Goal: Task Accomplishment & Management: Use online tool/utility

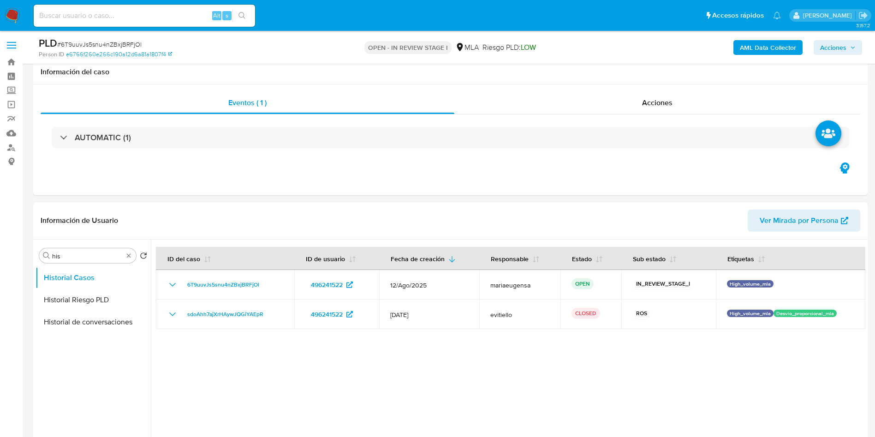
select select "10"
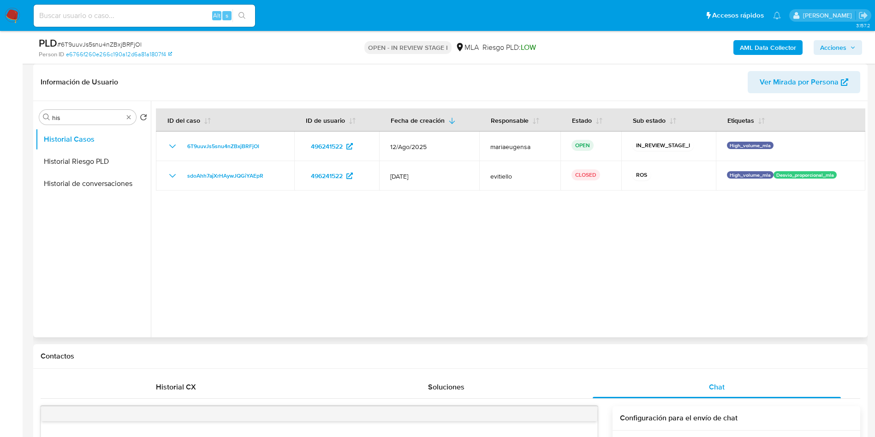
click at [251, 268] on div at bounding box center [508, 219] width 714 height 236
click at [625, 301] on div at bounding box center [508, 219] width 714 height 236
click at [581, 265] on div at bounding box center [508, 219] width 714 height 236
click at [461, 311] on div at bounding box center [508, 219] width 714 height 236
click at [92, 112] on div "Buscar his" at bounding box center [87, 117] width 97 height 15
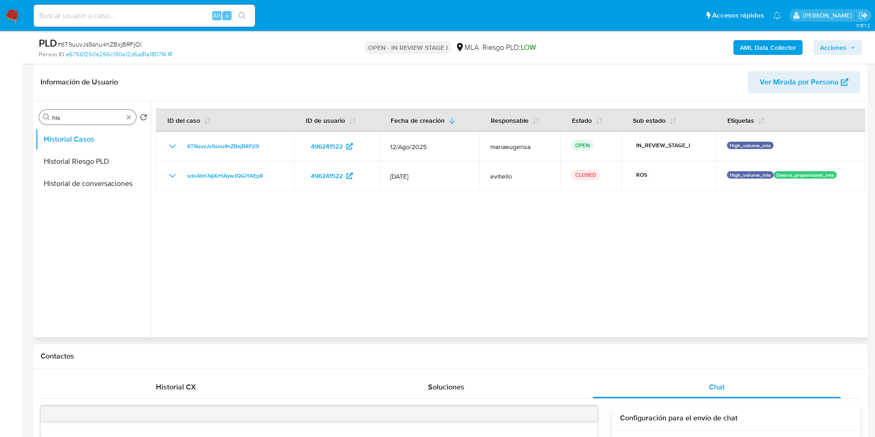
click at [85, 120] on input "his" at bounding box center [87, 117] width 71 height 8
click at [85, 120] on input "g" at bounding box center [87, 117] width 71 height 8
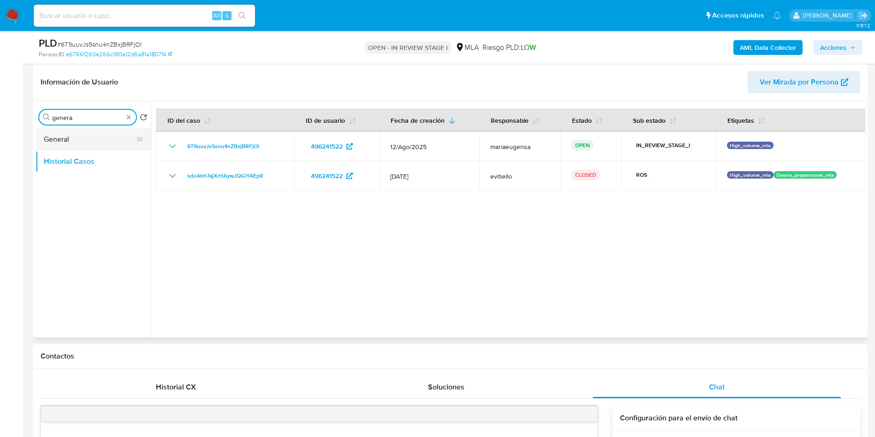
type input "genera"
click at [89, 138] on button "General" at bounding box center [90, 139] width 108 height 22
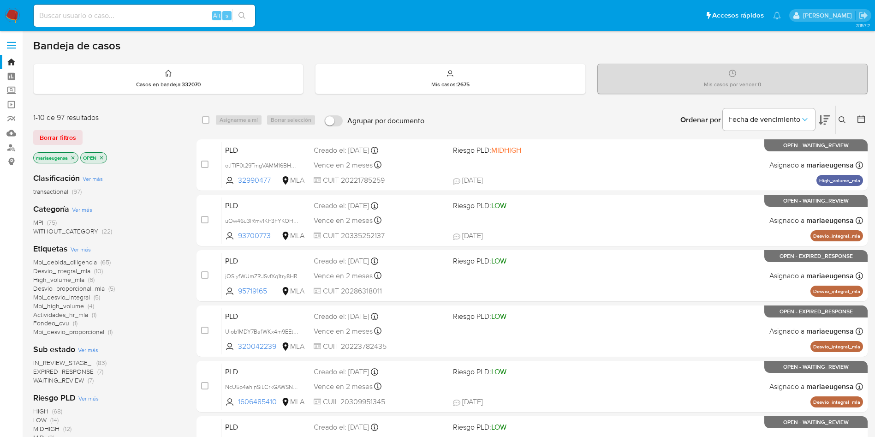
click at [93, 22] on div "Alt s" at bounding box center [144, 16] width 221 height 22
click at [102, 10] on input at bounding box center [144, 16] width 221 height 12
paste input "381877018"
type input "381877018"
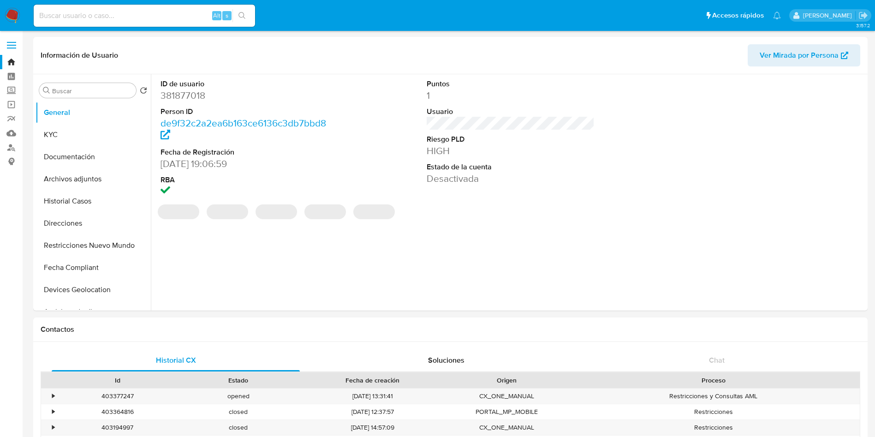
select select "10"
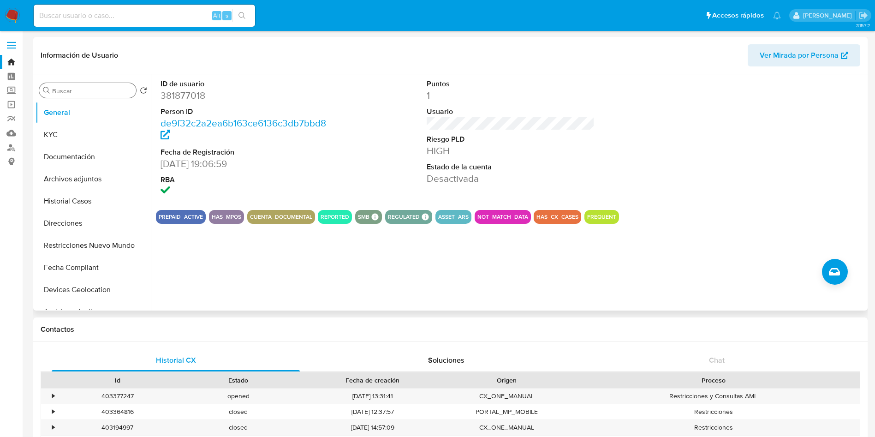
drag, startPoint x: 110, startPoint y: 96, endPoint x: 110, endPoint y: 91, distance: 5.1
click at [110, 96] on div "Buscar" at bounding box center [87, 90] width 97 height 15
click at [111, 89] on input "Buscar" at bounding box center [92, 91] width 80 height 8
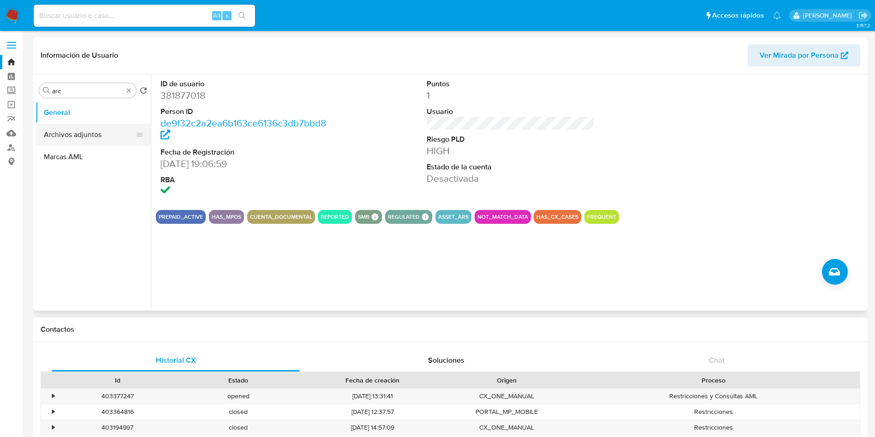
click at [113, 134] on button "Archivos adjuntos" at bounding box center [90, 135] width 108 height 22
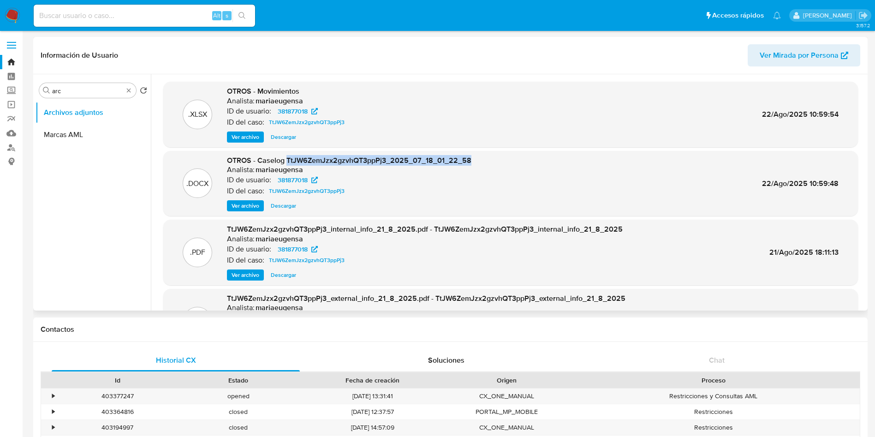
drag, startPoint x: 285, startPoint y: 160, endPoint x: 483, endPoint y: 161, distance: 197.9
click at [483, 161] on div ".DOCX OTROS - Caselog TtJW6ZemJzx2gzvhQT3ppPj3_2025_07_18_01_22_58 Analista: ma…" at bounding box center [510, 183] width 685 height 56
copy span "TtJW6ZemJzx2gzvhQT3ppPj3_2025_07_18_01_22_58"
drag, startPoint x: 259, startPoint y: 160, endPoint x: 489, endPoint y: 154, distance: 230.2
click at [489, 154] on div ".DOCX OTROS - Caselog TtJW6ZemJzx2gzvhQT3ppPj3_2025_07_18_01_22_58 Analista: ma…" at bounding box center [510, 183] width 695 height 65
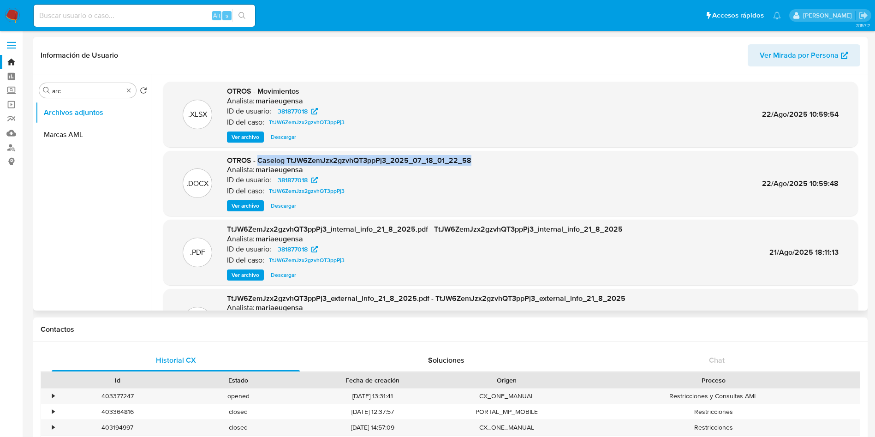
copy span "Caselog TtJW6ZemJzx2gzvhQT3ppPj3_2025_07_18_01_22_58"
click at [355, 191] on div "ID del caso: TtJW6ZemJzx2gzvhQT3ppPj3" at bounding box center [349, 190] width 244 height 11
click at [78, 95] on div "Buscar arc" at bounding box center [87, 90] width 97 height 15
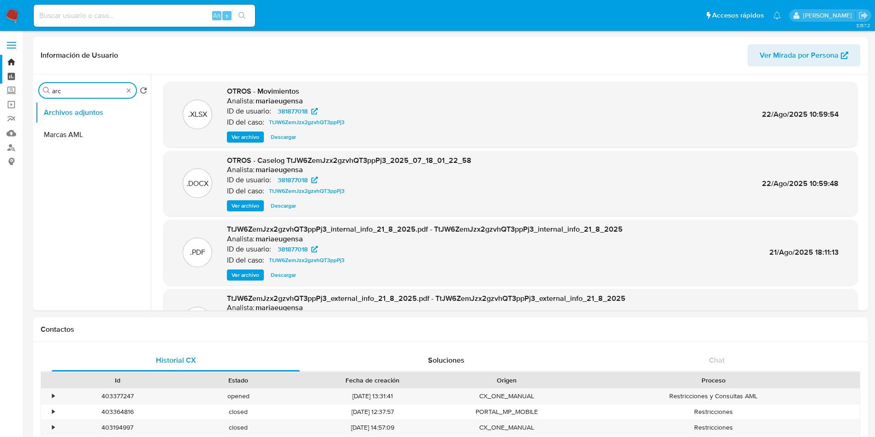
drag, startPoint x: 77, startPoint y: 90, endPoint x: 19, endPoint y: 77, distance: 59.0
click at [51, 109] on button "General" at bounding box center [90, 112] width 108 height 22
click at [81, 110] on button "General" at bounding box center [90, 112] width 108 height 22
click at [83, 113] on button "General" at bounding box center [90, 112] width 108 height 22
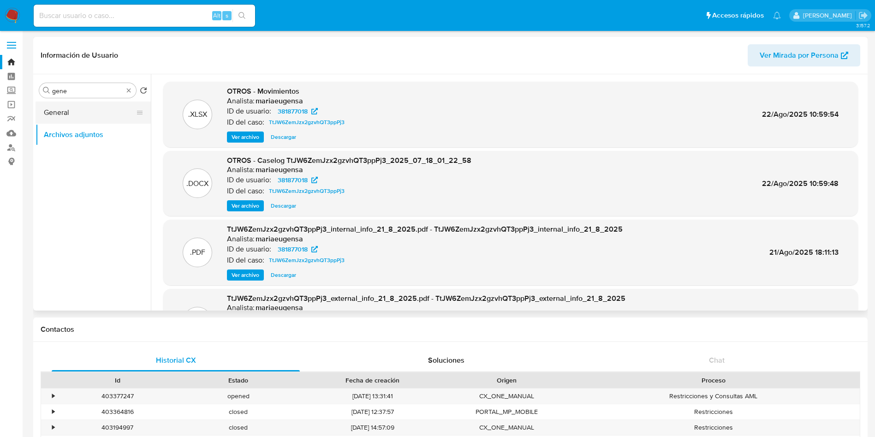
click at [80, 121] on button "General" at bounding box center [90, 112] width 108 height 22
click at [78, 125] on button "Archivos adjuntos" at bounding box center [90, 135] width 108 height 22
click at [83, 109] on button "General" at bounding box center [90, 112] width 108 height 22
click at [51, 90] on div "Buscar gene" at bounding box center [87, 90] width 97 height 15
click at [59, 87] on input "gene" at bounding box center [87, 91] width 71 height 8
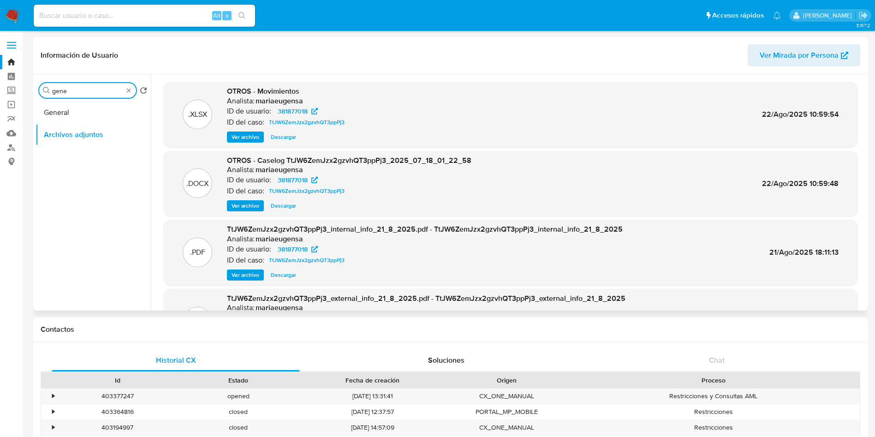
click at [59, 87] on input "gene" at bounding box center [87, 91] width 71 height 8
type input "genera"
click at [55, 113] on button "General" at bounding box center [90, 112] width 108 height 22
click at [109, 89] on input "genera" at bounding box center [87, 91] width 71 height 8
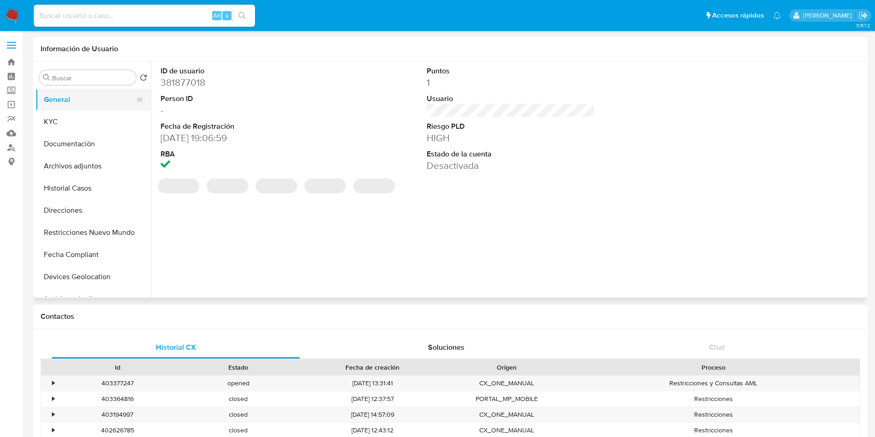
select select "10"
click at [178, 81] on dd "381877018" at bounding box center [244, 82] width 168 height 13
copy dd "381877018"
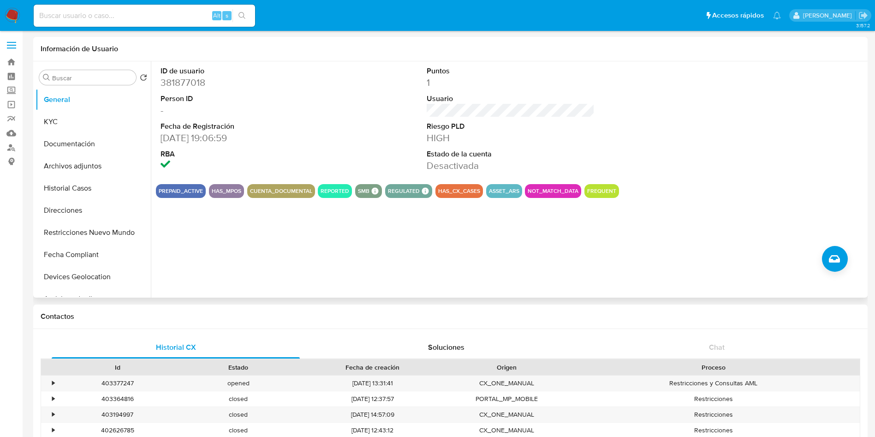
click at [194, 243] on div "ID de usuario 381877018 Person ID - Fecha de Registración 21/01/2019 19:06:59 R…" at bounding box center [508, 179] width 714 height 236
click at [96, 119] on button "KYC" at bounding box center [90, 122] width 108 height 22
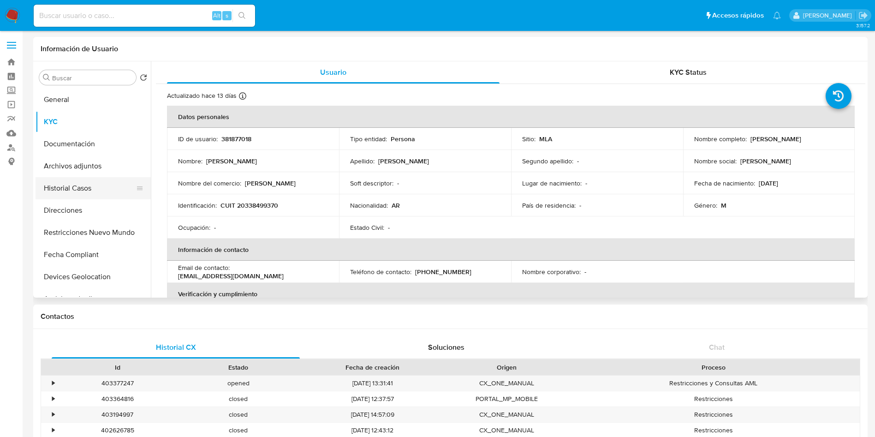
click at [87, 193] on button "Historial Casos" at bounding box center [90, 188] width 108 height 22
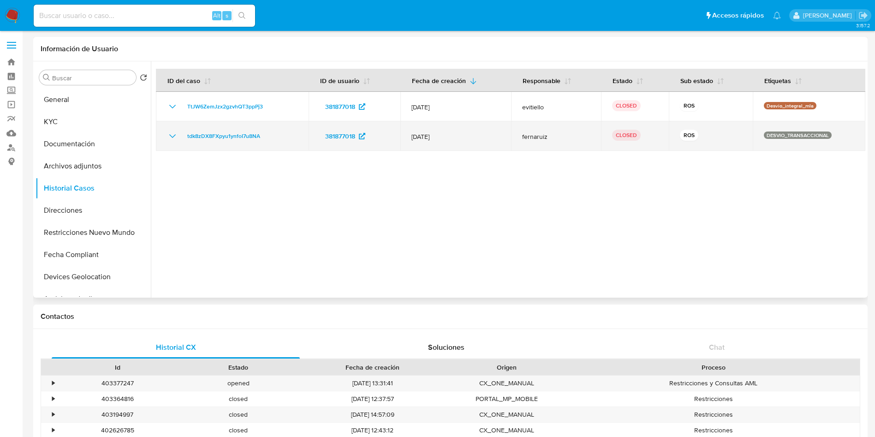
drag, startPoint x: 281, startPoint y: 133, endPoint x: 175, endPoint y: 135, distance: 106.1
click at [175, 135] on div "tdk8zDX8FXpyu1ynfoI7u8NA" at bounding box center [232, 136] width 131 height 11
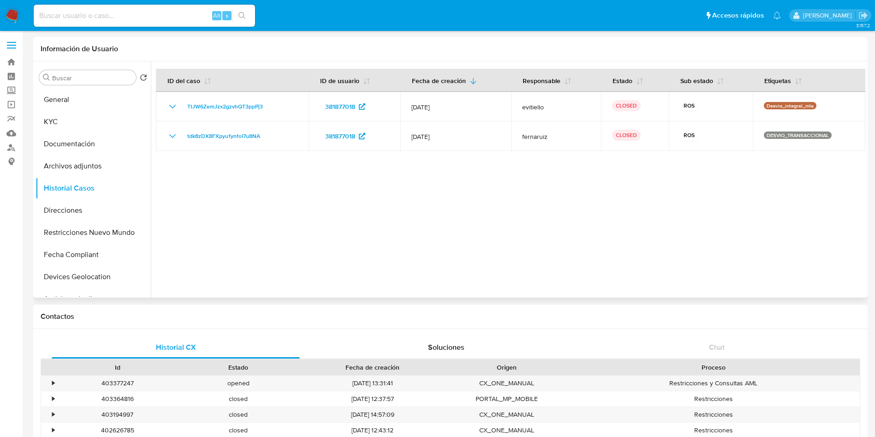
drag, startPoint x: 254, startPoint y: 208, endPoint x: 256, endPoint y: 180, distance: 28.7
click at [255, 186] on div at bounding box center [508, 179] width 714 height 236
drag, startPoint x: 276, startPoint y: 105, endPoint x: 240, endPoint y: 225, distance: 125.6
click at [175, 108] on div "TtJW6ZemJzx2gzvhQT3ppPj3" at bounding box center [232, 106] width 131 height 11
click at [601, 272] on div at bounding box center [508, 179] width 714 height 236
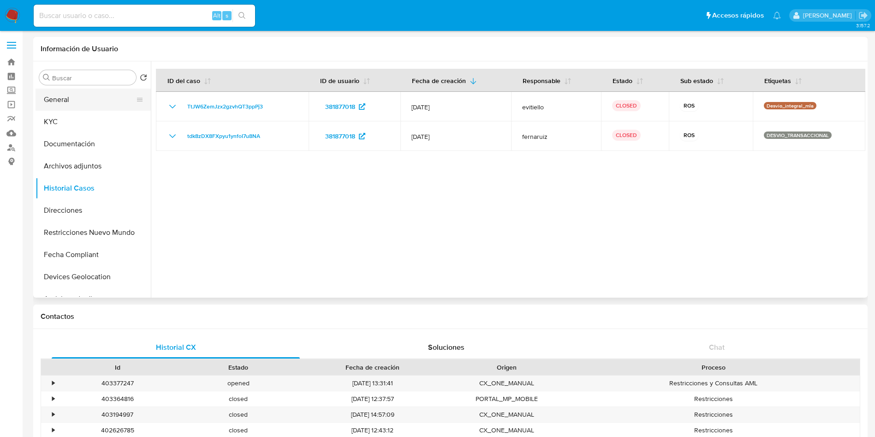
click at [59, 101] on button "General" at bounding box center [90, 100] width 108 height 22
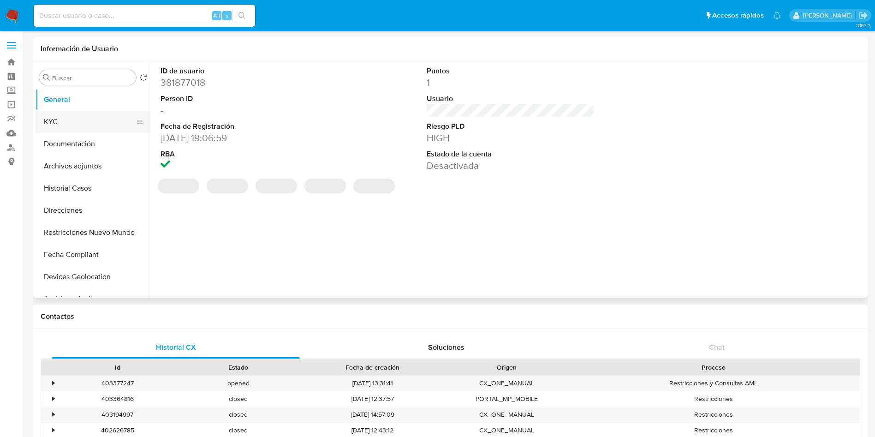
click at [71, 122] on button "KYC" at bounding box center [90, 122] width 108 height 22
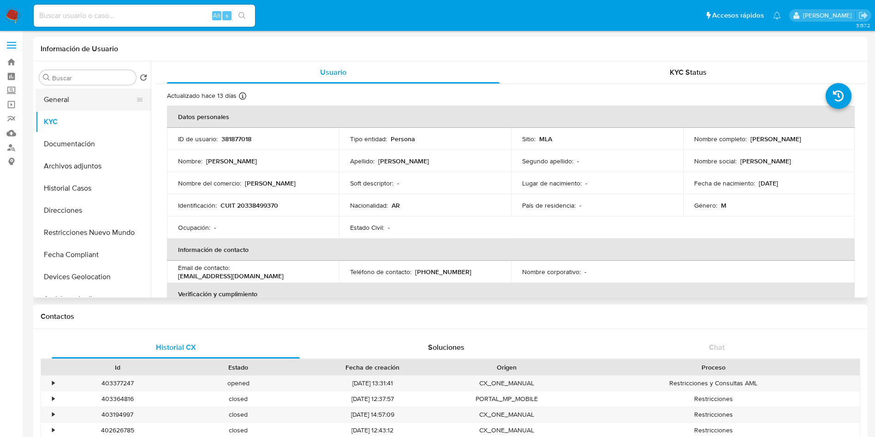
click at [66, 100] on button "General" at bounding box center [90, 100] width 108 height 22
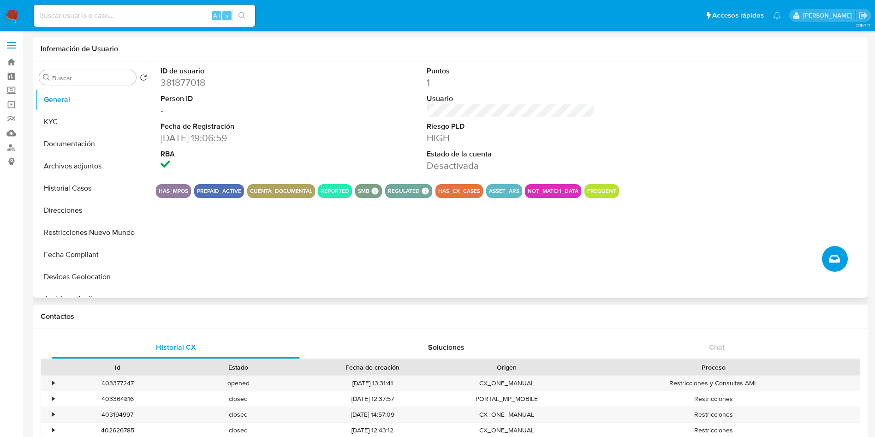
click at [833, 258] on icon "Crear caso manual" at bounding box center [834, 258] width 11 height 11
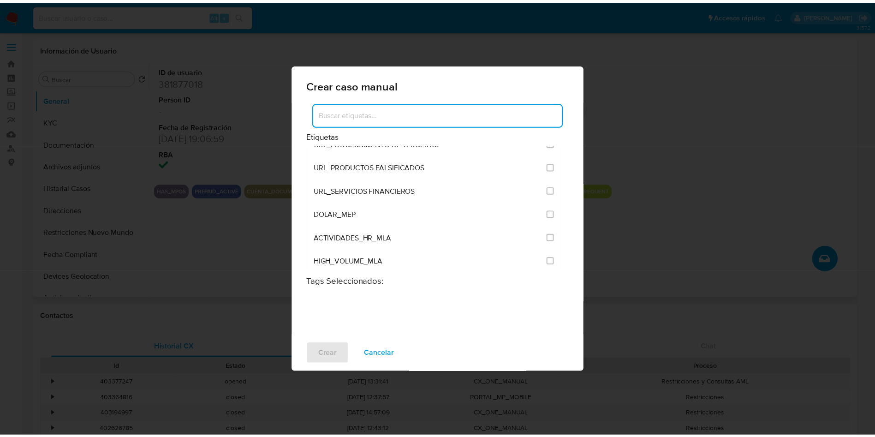
scroll to position [1799, 0]
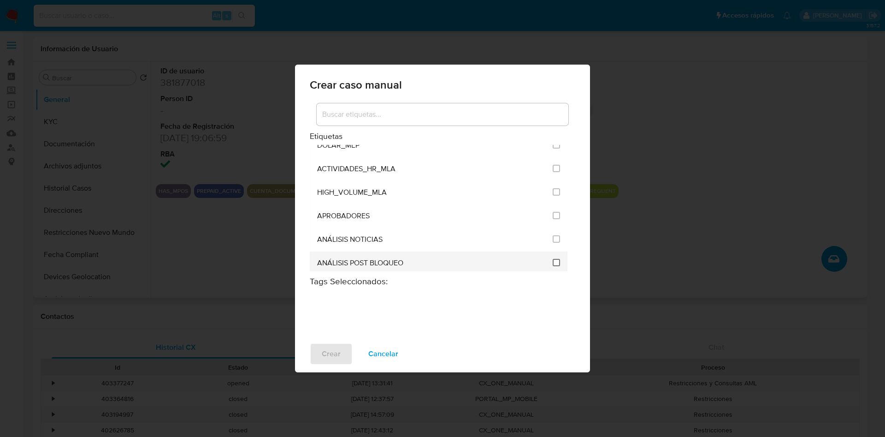
click at [553, 261] on input "3249" at bounding box center [556, 262] width 7 height 7
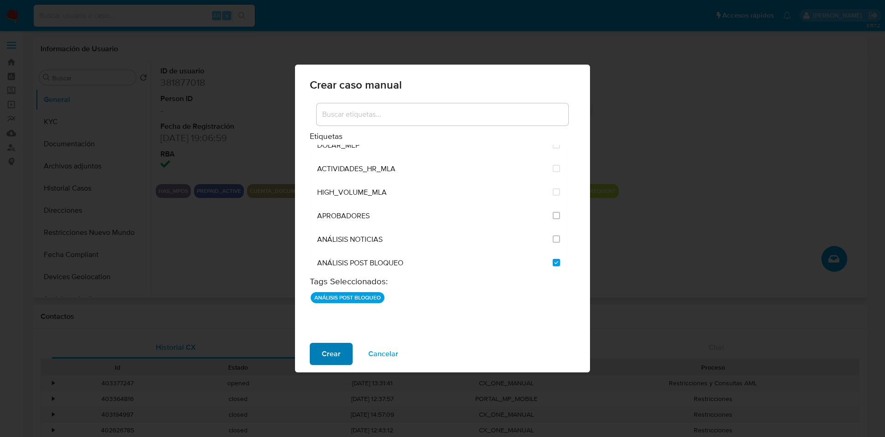
click at [334, 352] on span "Crear" at bounding box center [331, 354] width 19 height 20
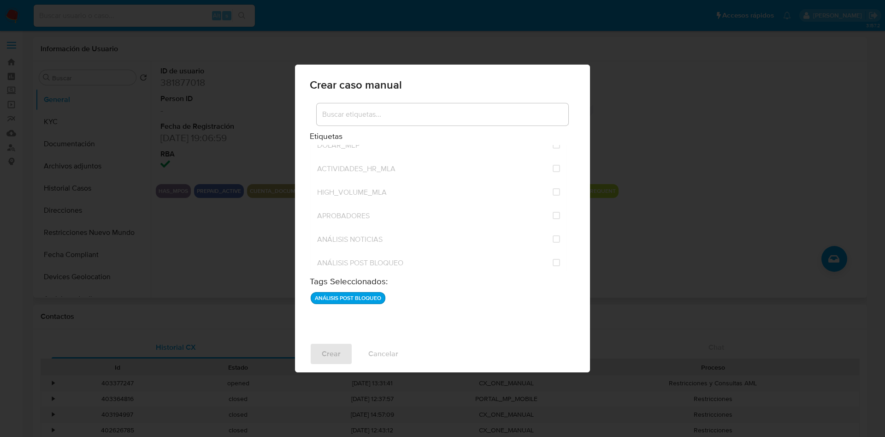
checkbox input "false"
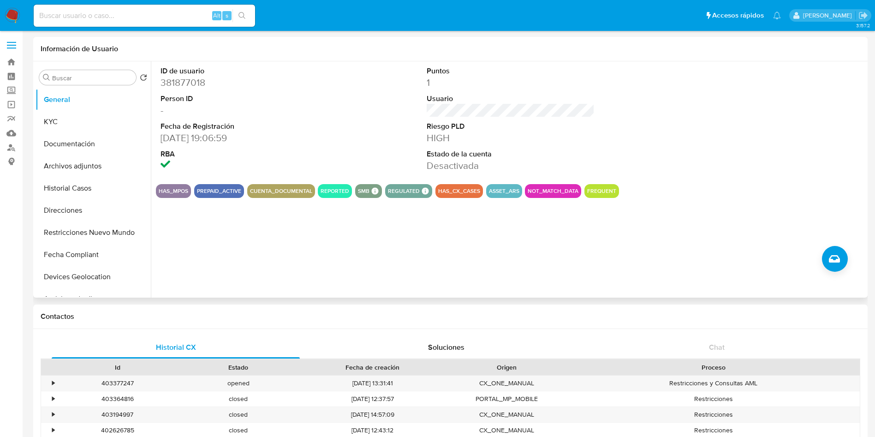
click at [175, 83] on dd "381877018" at bounding box center [244, 82] width 168 height 13
copy dd "381877018"
click at [96, 77] on input "Buscar" at bounding box center [92, 78] width 80 height 8
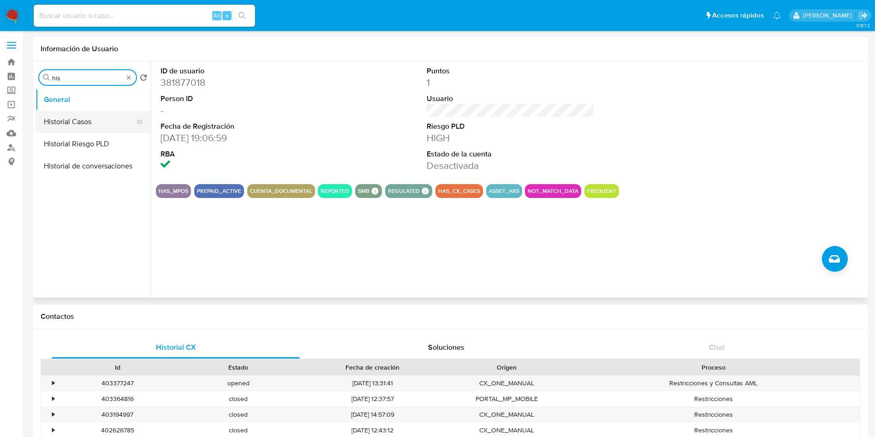
type input "his"
click at [92, 115] on button "Historial Casos" at bounding box center [90, 122] width 108 height 22
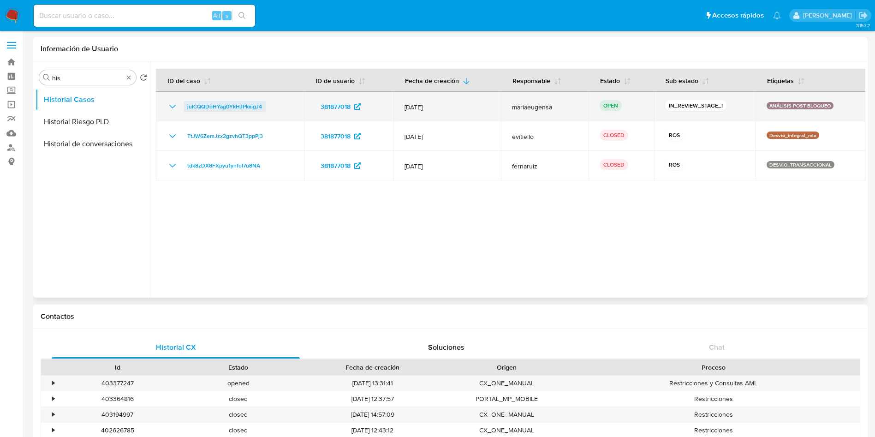
click at [205, 105] on span "juICQQDoHYag0YkHJPkxigJ4" at bounding box center [224, 106] width 75 height 11
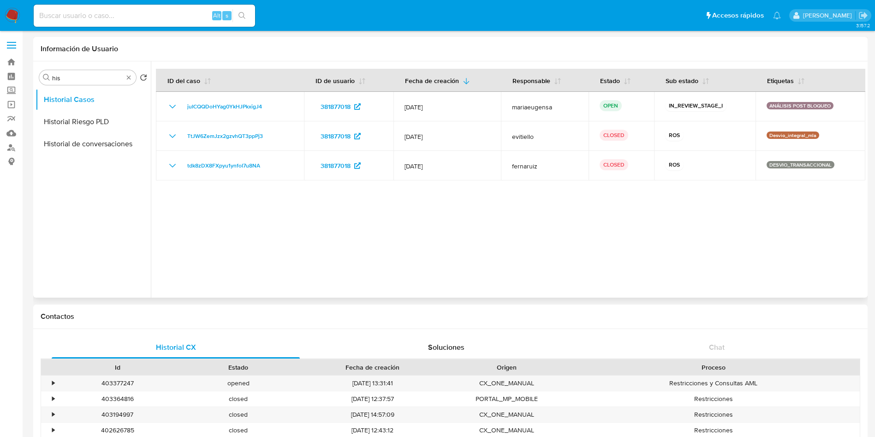
click at [330, 248] on div at bounding box center [508, 179] width 714 height 236
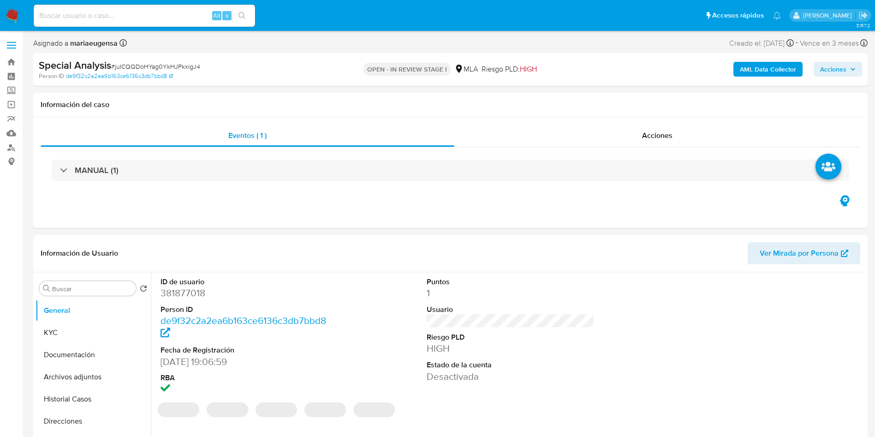
select select "10"
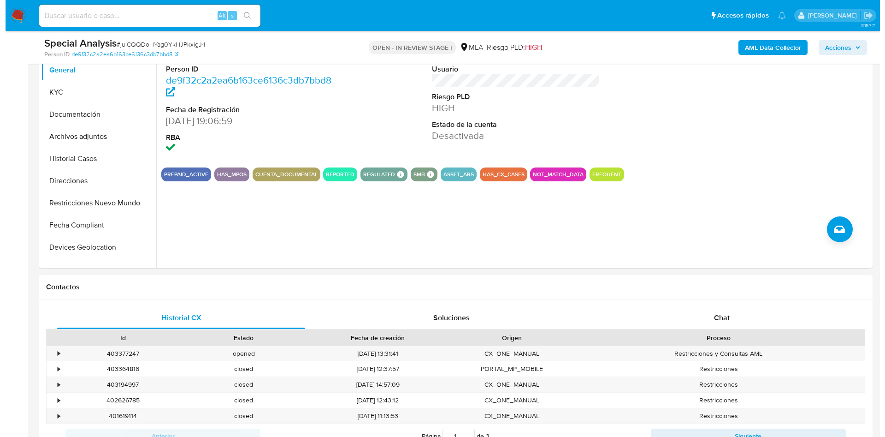
scroll to position [138, 0]
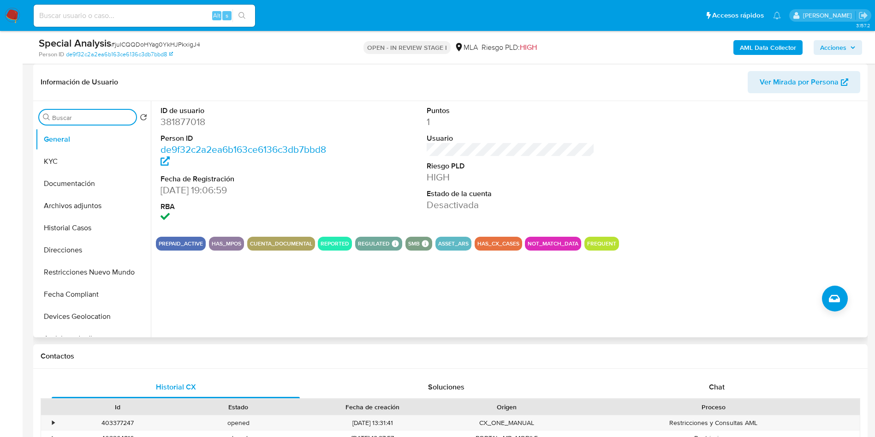
click at [58, 116] on input "Buscar" at bounding box center [92, 117] width 80 height 8
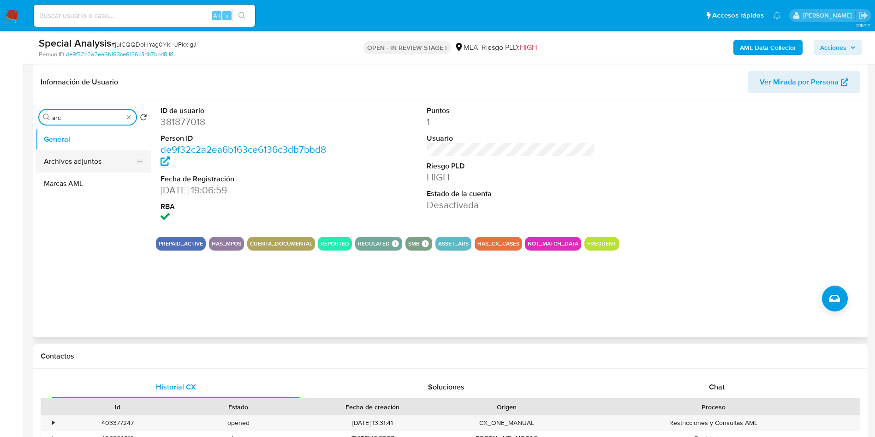
type input "arc"
click at [71, 170] on button "Archivos adjuntos" at bounding box center [90, 161] width 108 height 22
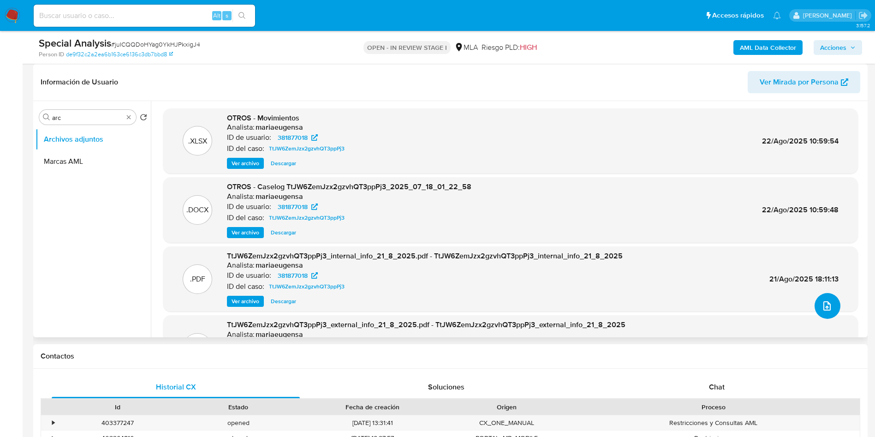
click at [822, 308] on icon "upload-file" at bounding box center [826, 305] width 11 height 11
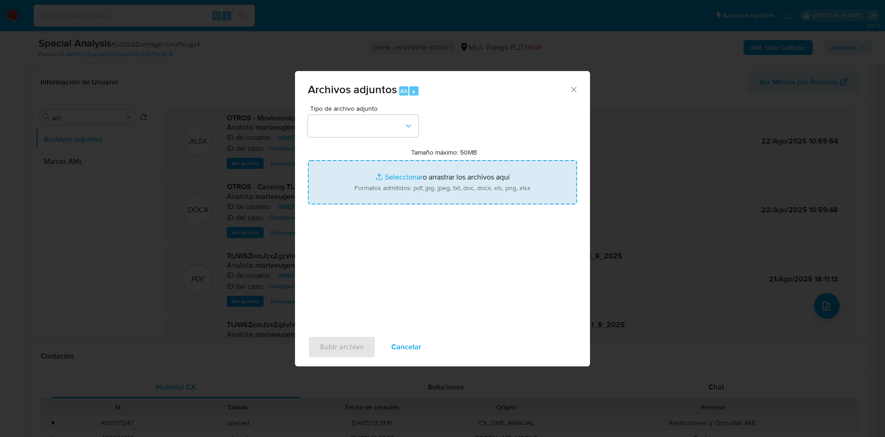
click at [381, 164] on input "Tamaño máximo: 50MB Seleccionar archivos" at bounding box center [442, 182] width 269 height 44
type input "C:\fakepath\Certificacion_Parra3.pdf"
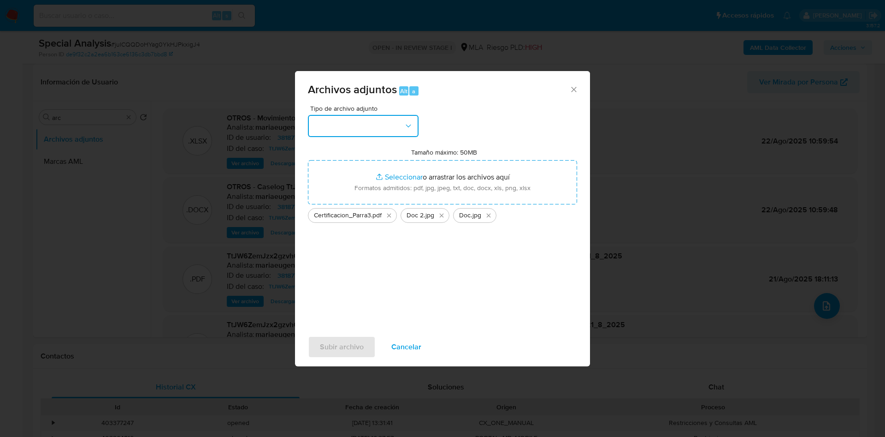
click at [396, 130] on button "button" at bounding box center [363, 126] width 111 height 22
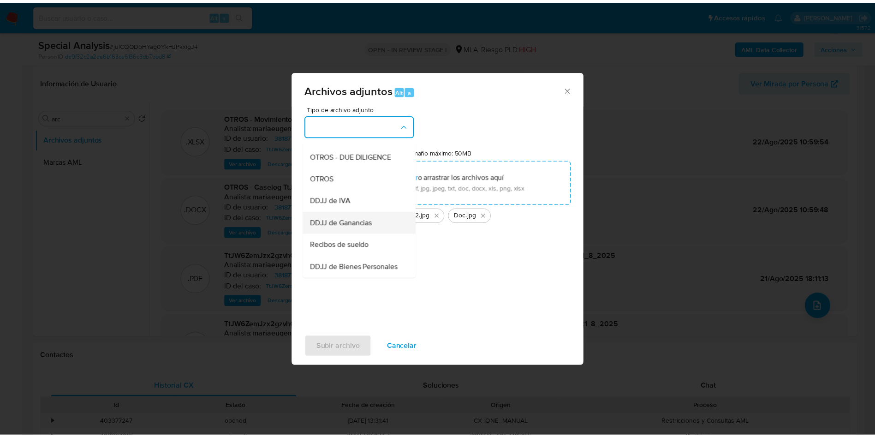
scroll to position [69, 0]
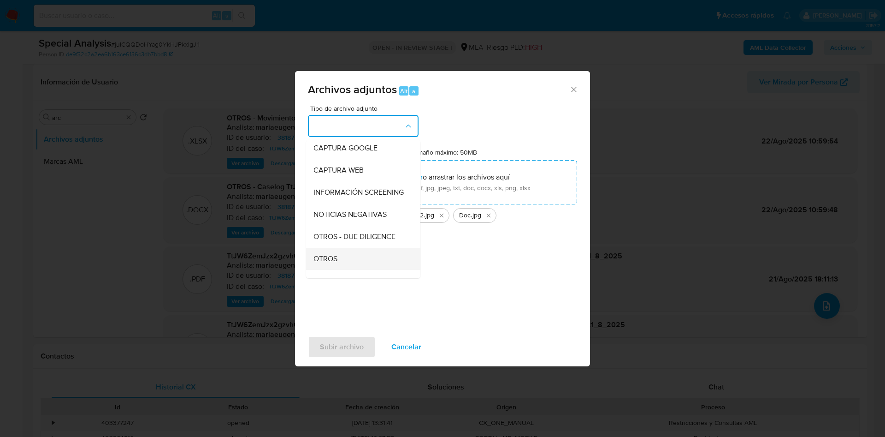
click at [324, 263] on span "OTROS" at bounding box center [326, 258] width 24 height 9
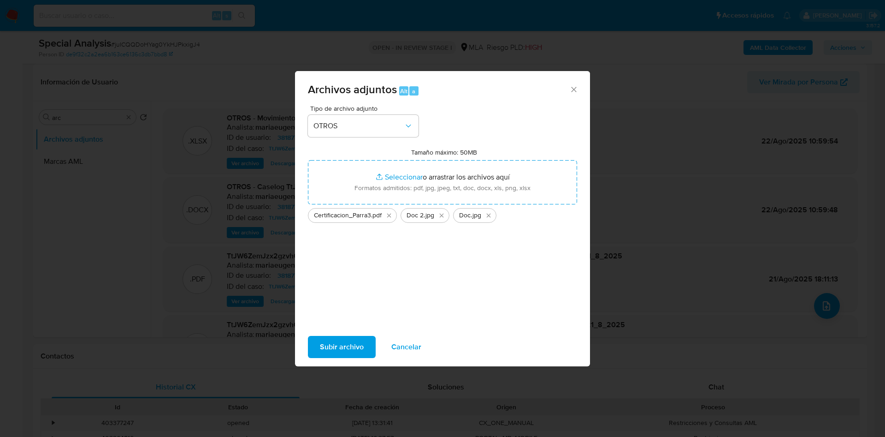
click at [343, 348] on span "Subir archivo" at bounding box center [342, 347] width 44 height 20
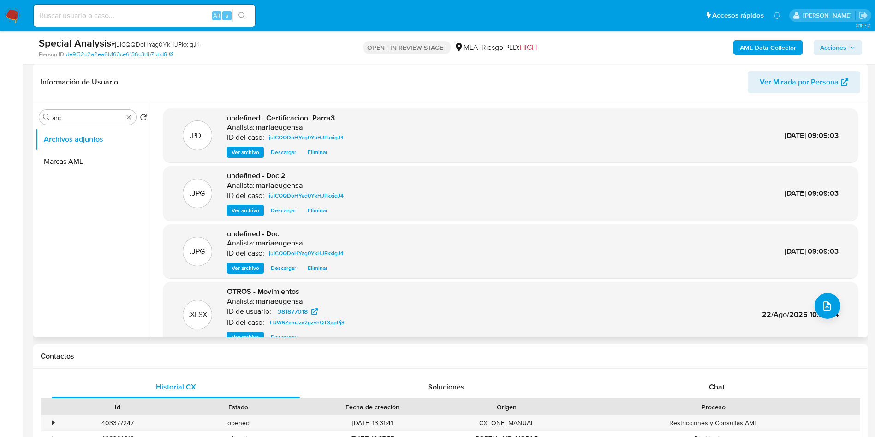
drag, startPoint x: 699, startPoint y: 380, endPoint x: 792, endPoint y: 328, distance: 106.7
click at [699, 381] on div "Chat" at bounding box center [717, 387] width 248 height 22
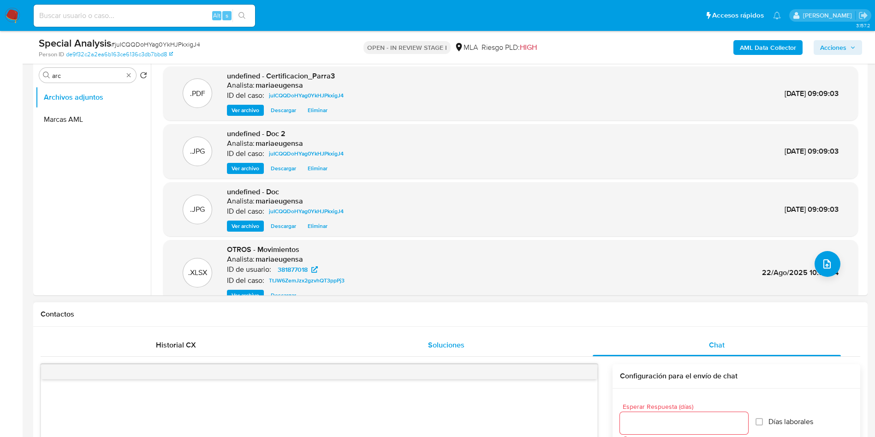
scroll to position [150, 0]
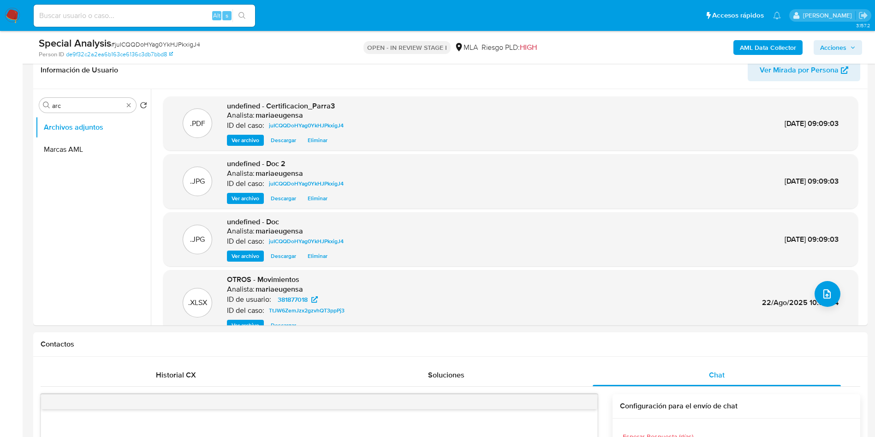
click at [836, 46] on span "Acciones" at bounding box center [833, 47] width 26 height 15
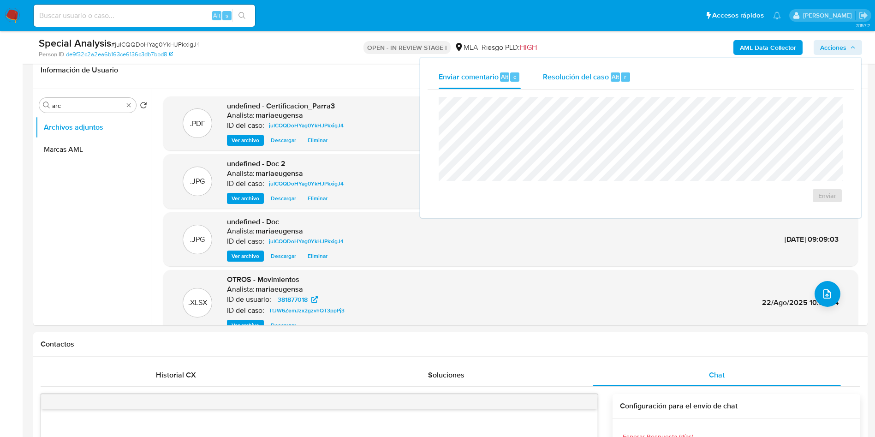
click at [607, 84] on div "Resolución del caso Alt r" at bounding box center [587, 77] width 88 height 24
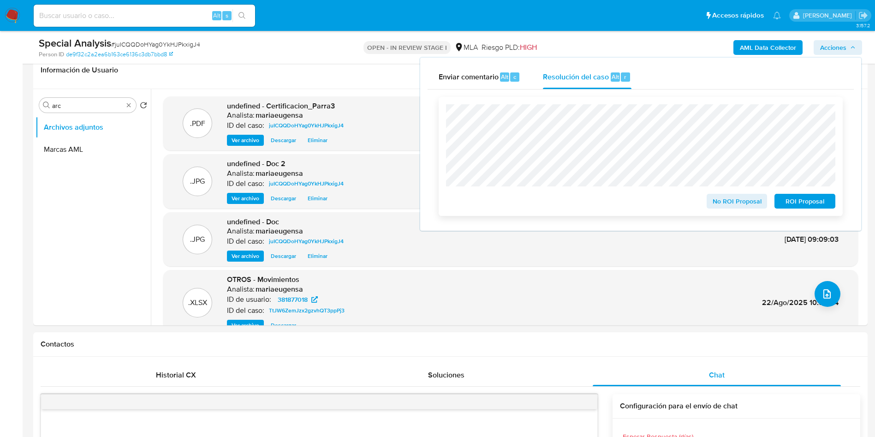
click at [744, 200] on span "No ROI Proposal" at bounding box center [737, 201] width 48 height 13
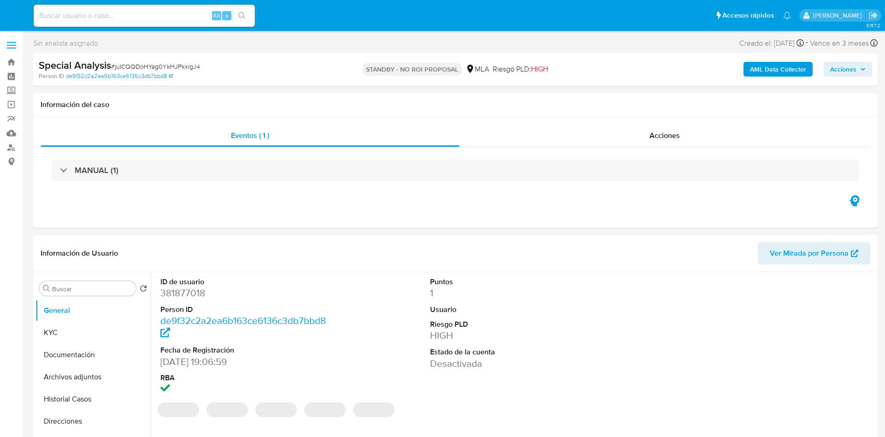
select select "10"
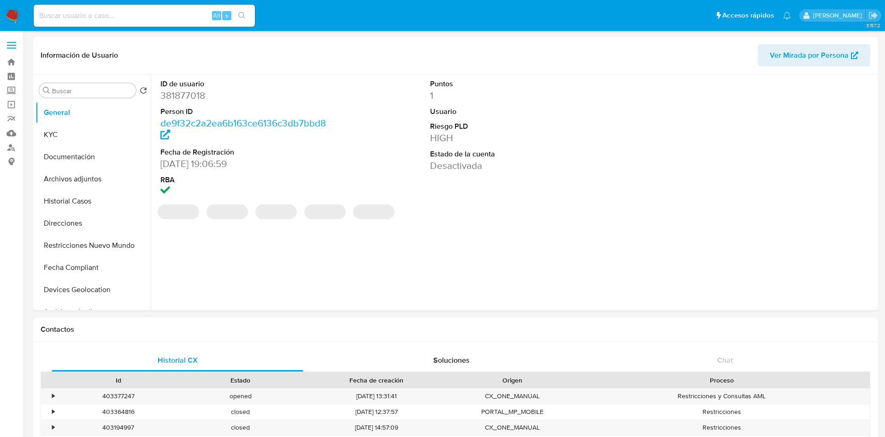
select select "10"
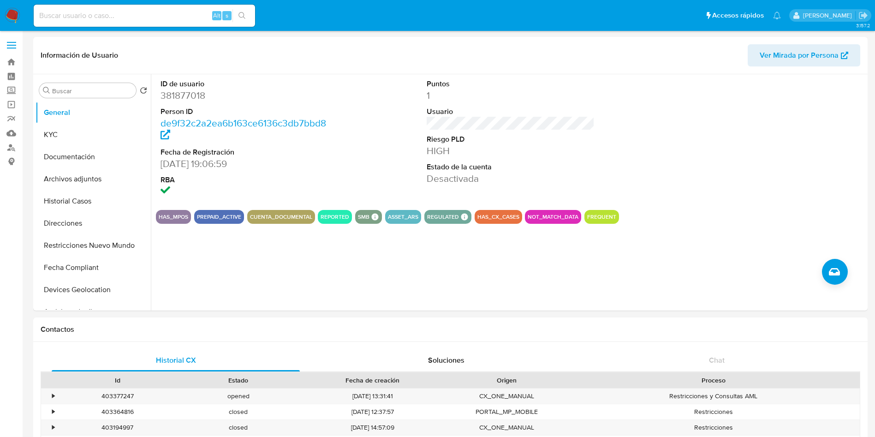
drag, startPoint x: 82, startPoint y: 135, endPoint x: 85, endPoint y: 32, distance: 102.4
click at [85, 41] on div "Información de Usuario Ver Mirada por Persona Buscar Volver al orden por defect…" at bounding box center [450, 173] width 834 height 273
click at [88, 16] on input at bounding box center [144, 16] width 221 height 12
paste input "403452998"
type input "403452998"
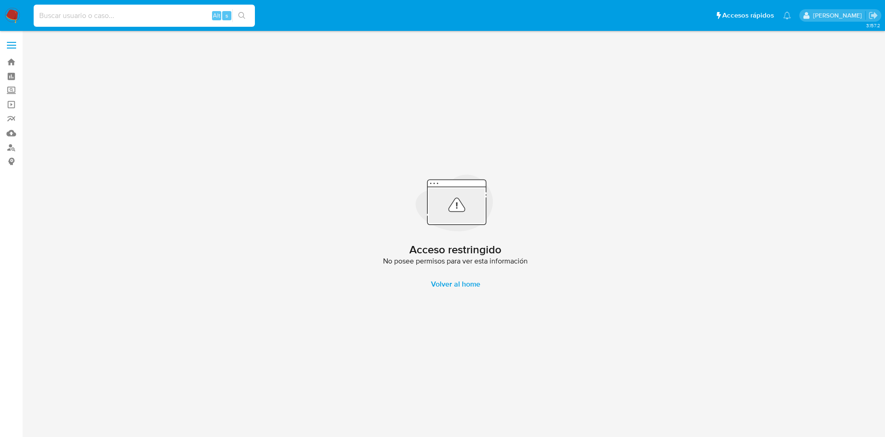
click at [153, 16] on input at bounding box center [144, 16] width 221 height 12
paste input "403452998"
type input "403452998"
drag, startPoint x: 124, startPoint y: 17, endPoint x: 10, endPoint y: 11, distance: 114.1
click at [10, 11] on nav "Pausado Ver notificaciones 403452998 Alt s Accesos rápidos Presiona las siguien…" at bounding box center [442, 15] width 885 height 31
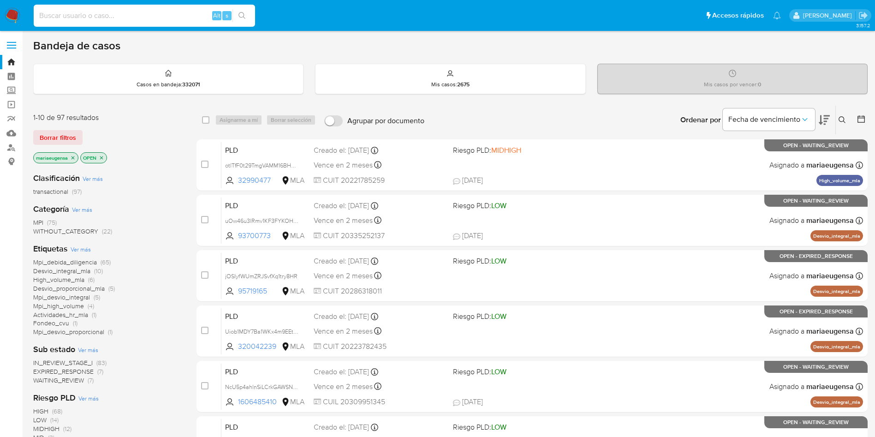
click at [158, 20] on input at bounding box center [144, 16] width 221 height 12
paste input "bjfaSnnQzZ23BrKQbdccqK4s"
type input "bjfaSnnQzZ23BrKQbdccqK4s"
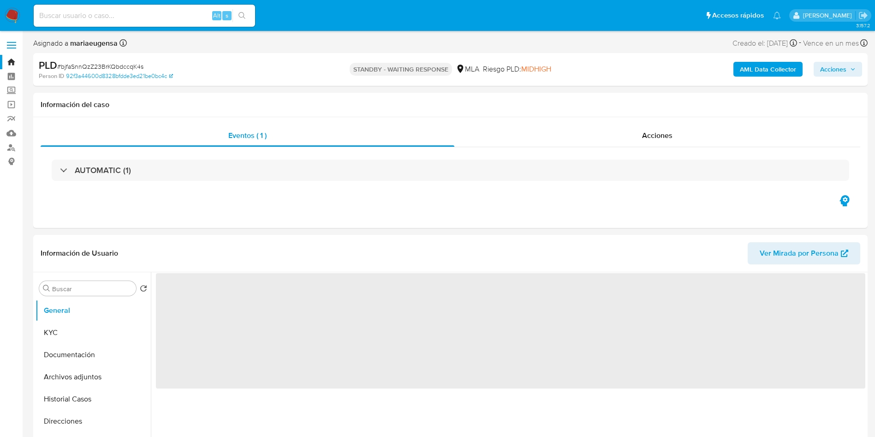
select select "10"
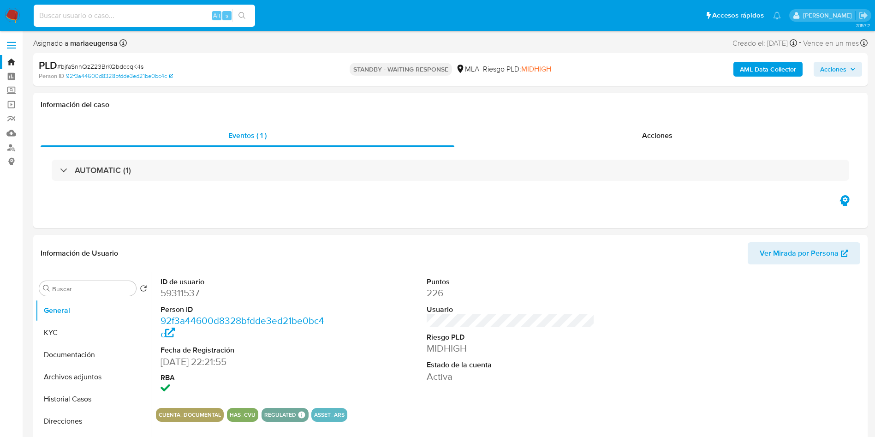
click at [126, 17] on input at bounding box center [144, 16] width 221 height 12
paste input "1gTJ1gXsykq7WXmeJWmPZufr"
type input "1gTJ1gXsykq7WXmeJWmPZufr"
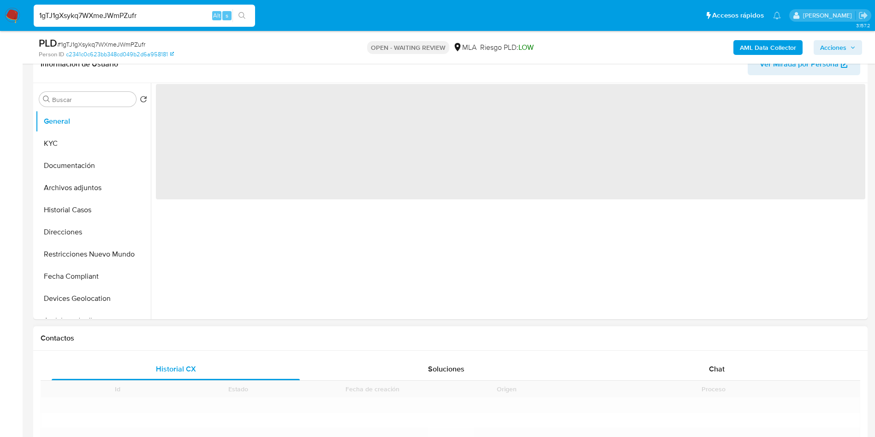
scroll to position [277, 0]
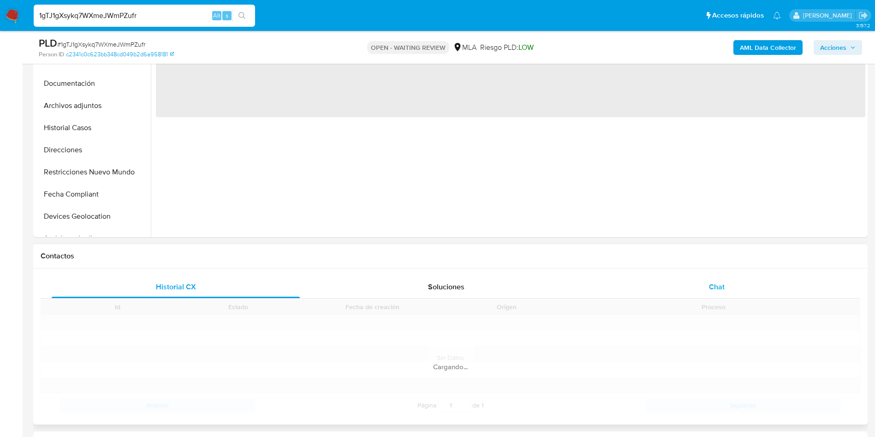
click at [732, 283] on div "Chat" at bounding box center [717, 287] width 248 height 22
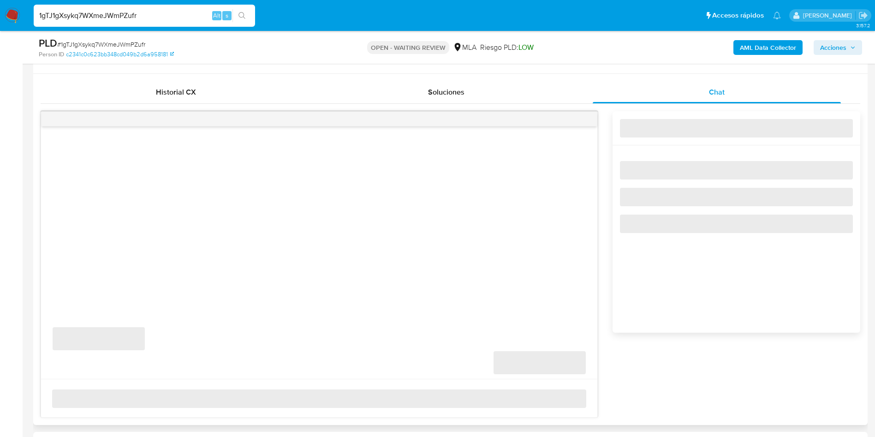
scroll to position [484, 0]
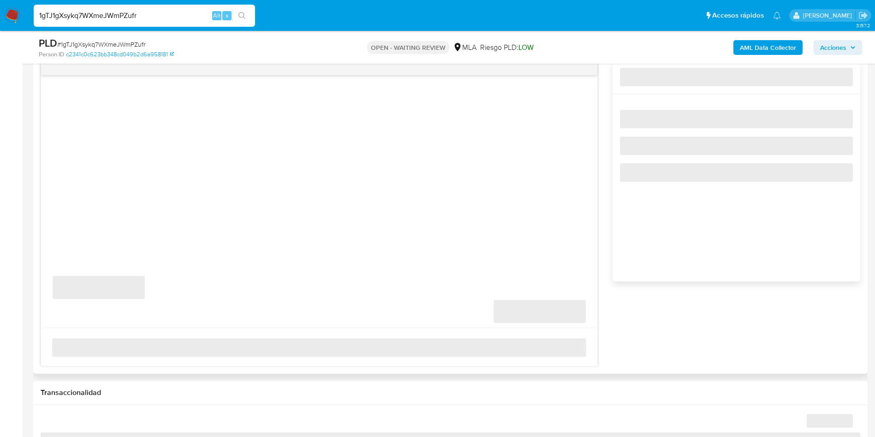
select select "10"
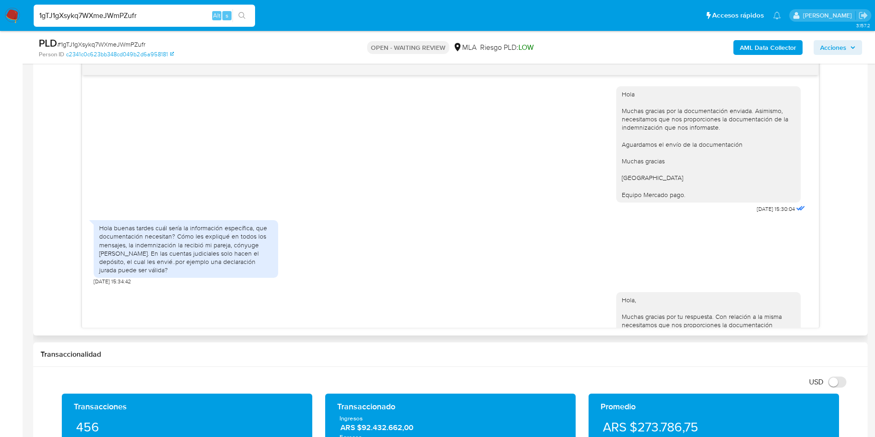
scroll to position [716, 0]
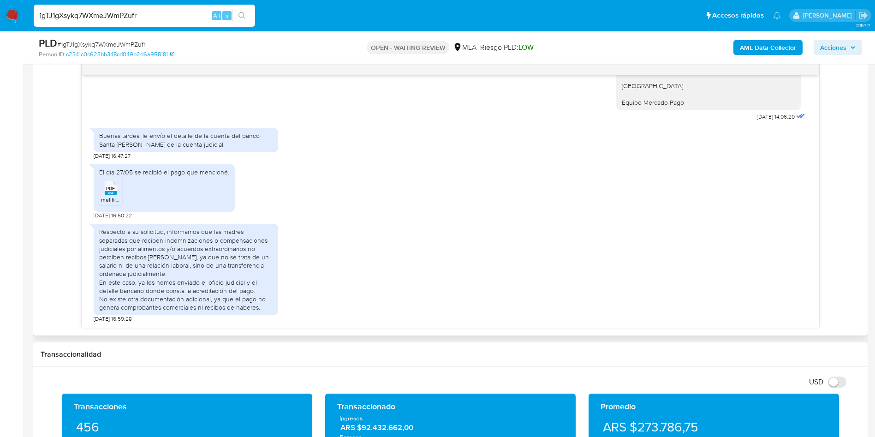
click at [113, 185] on span "PDF" at bounding box center [110, 188] width 9 height 6
click at [0, 170] on aside "Bandeja Tablero Screening Búsqueda en Listas Watchlist Herramientas Operaciones…" at bounding box center [11, 397] width 23 height 1762
click at [295, 179] on div "El día 27/05 se recibió el pago que mencioné. PDF PDF melifile16278183571084835…" at bounding box center [450, 189] width 713 height 59
click at [316, 220] on div "Respecto a su solicitud, informamos que las madres separadas que reciben indemn…" at bounding box center [450, 271] width 713 height 103
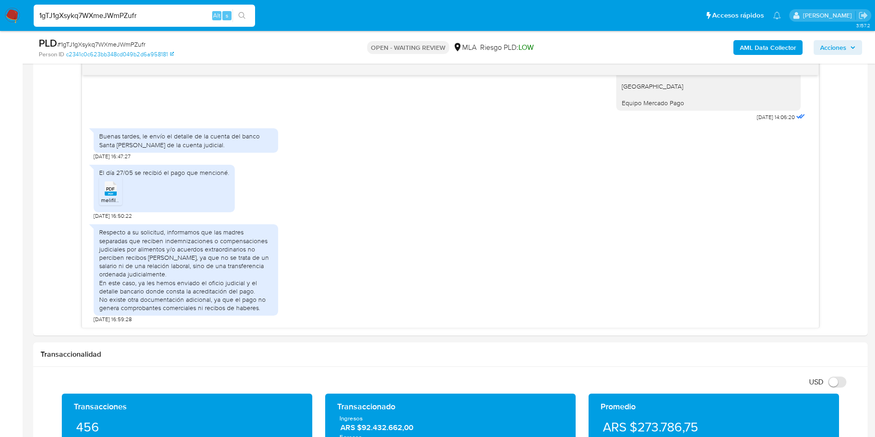
click at [10, 16] on img at bounding box center [13, 16] width 16 height 16
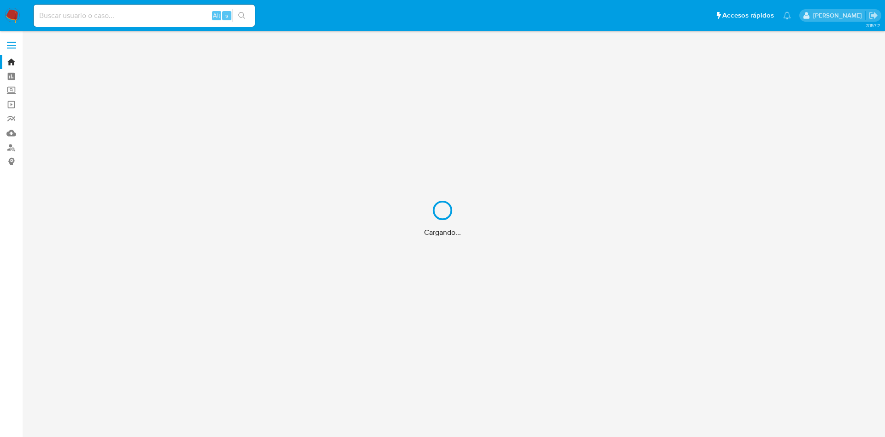
click at [177, 15] on div "Cargando..." at bounding box center [442, 218] width 885 height 437
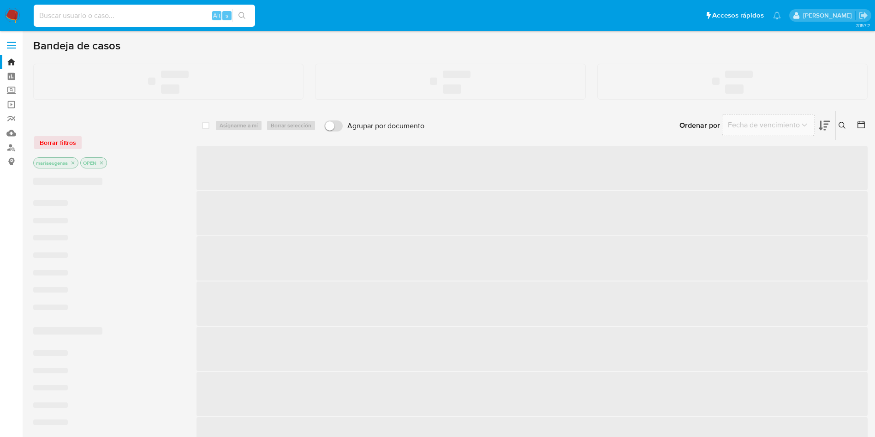
click at [177, 15] on input at bounding box center [144, 16] width 221 height 12
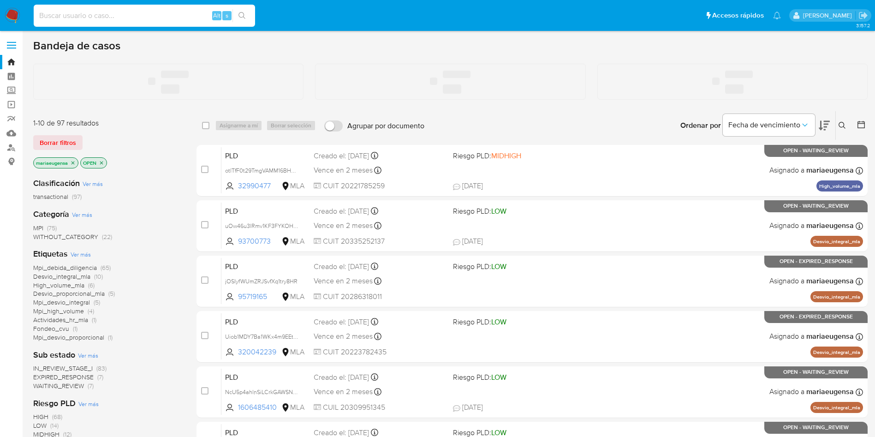
paste input "233741603"
type input "233741603"
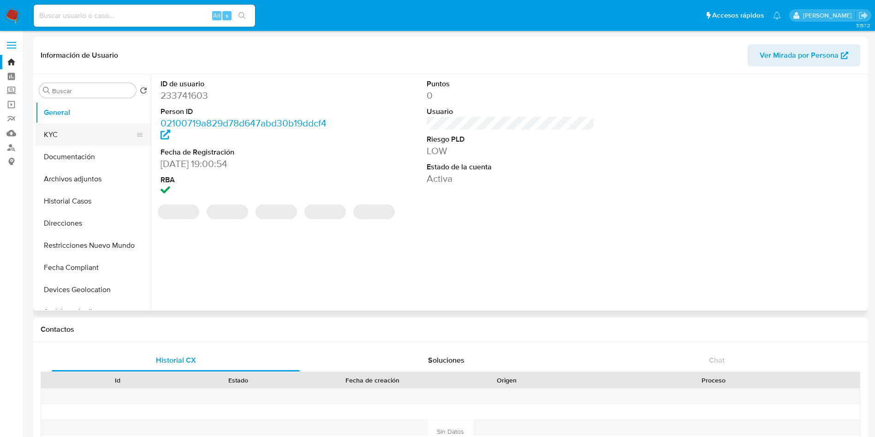
click at [53, 138] on button "KYC" at bounding box center [90, 135] width 108 height 22
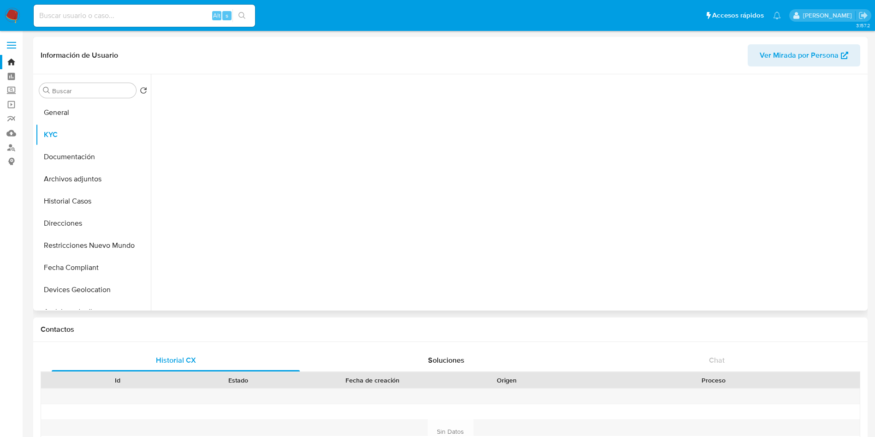
select select "10"
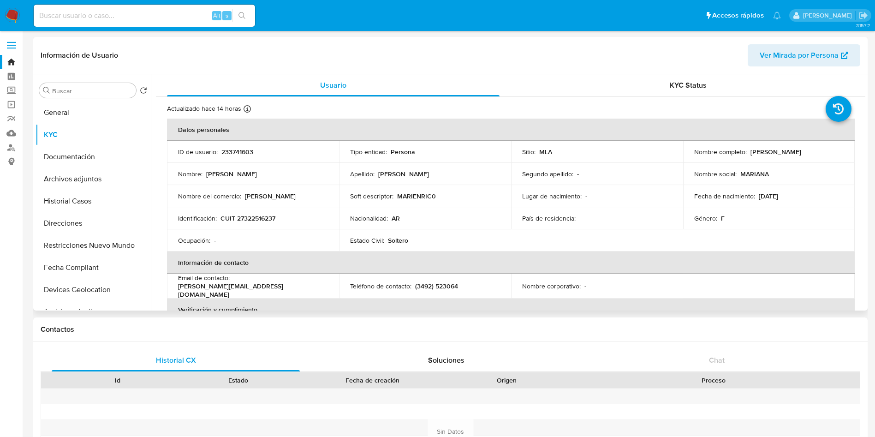
click at [244, 215] on p "CUIT 27322516237" at bounding box center [247, 218] width 55 height 8
copy p "27322516237"
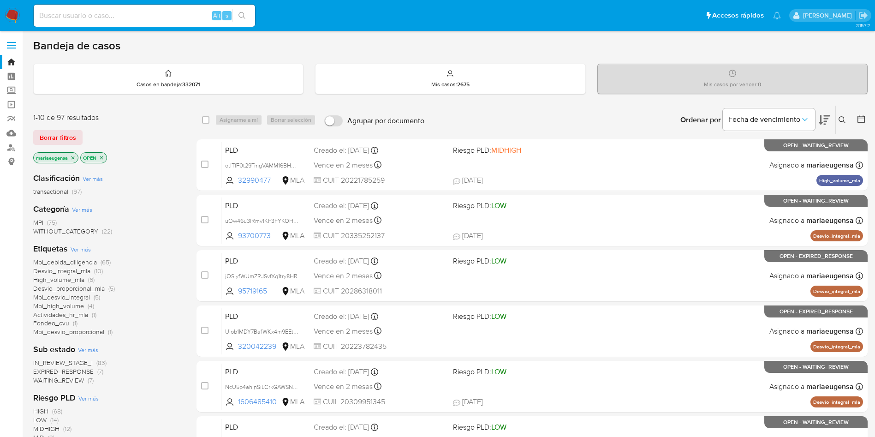
click at [13, 15] on img at bounding box center [13, 16] width 16 height 16
click at [162, 8] on div "Alt s" at bounding box center [144, 16] width 221 height 22
click at [161, 17] on input at bounding box center [144, 16] width 221 height 12
click at [137, 21] on div "Alt s" at bounding box center [144, 16] width 221 height 22
click at [142, 15] on input at bounding box center [144, 16] width 221 height 12
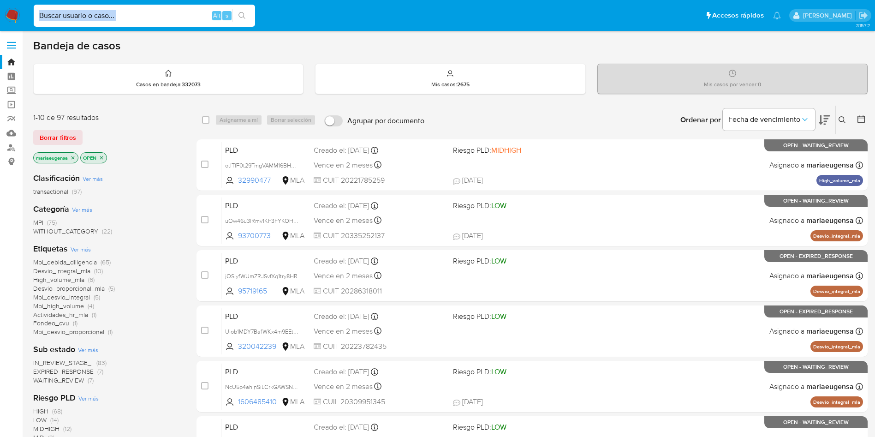
click at [143, 14] on input at bounding box center [144, 16] width 221 height 12
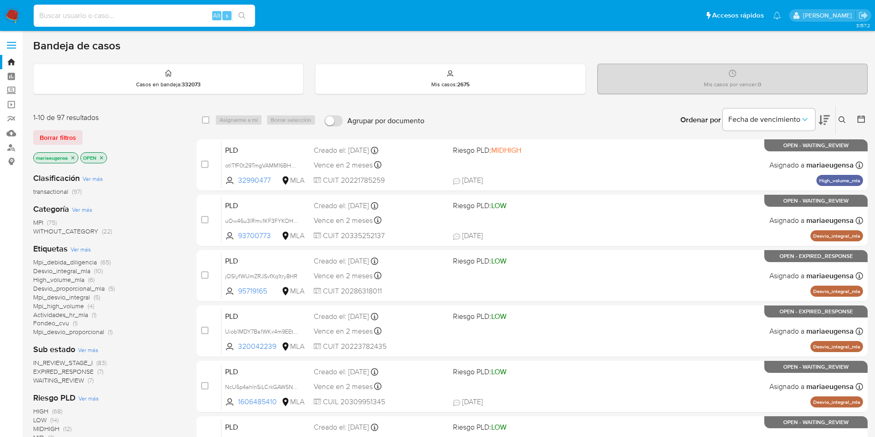
paste input "6T9uuvJs5snu4nZBxjBRFjOl"
type input "6T9uuvJs5snu4nZBxjBRFjOl"
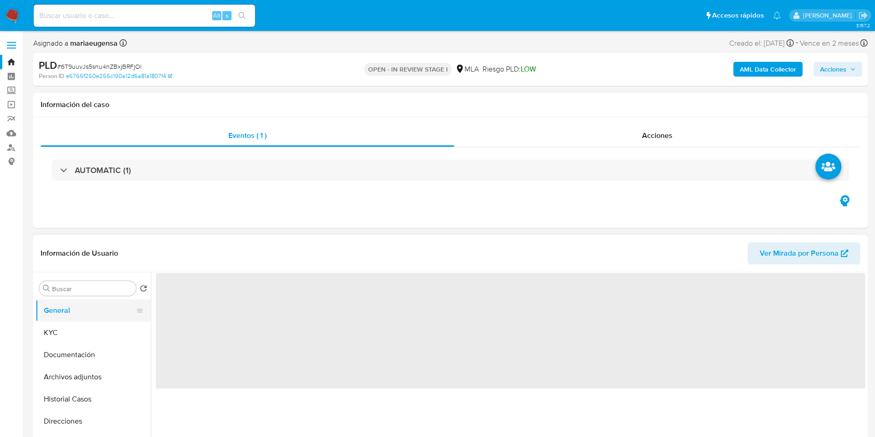
drag, startPoint x: 100, startPoint y: 308, endPoint x: 139, endPoint y: 304, distance: 39.4
click at [100, 308] on button "General" at bounding box center [90, 310] width 108 height 22
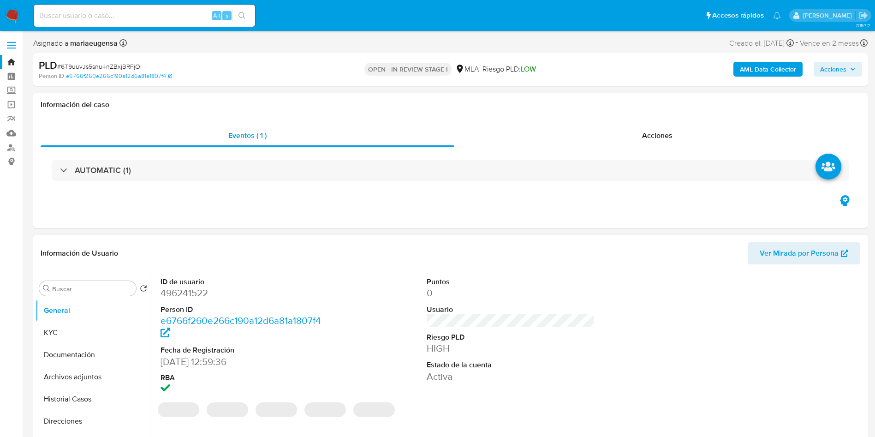
select select "10"
click at [179, 293] on dd "496241522" at bounding box center [244, 292] width 168 height 13
copy dd "496241522"
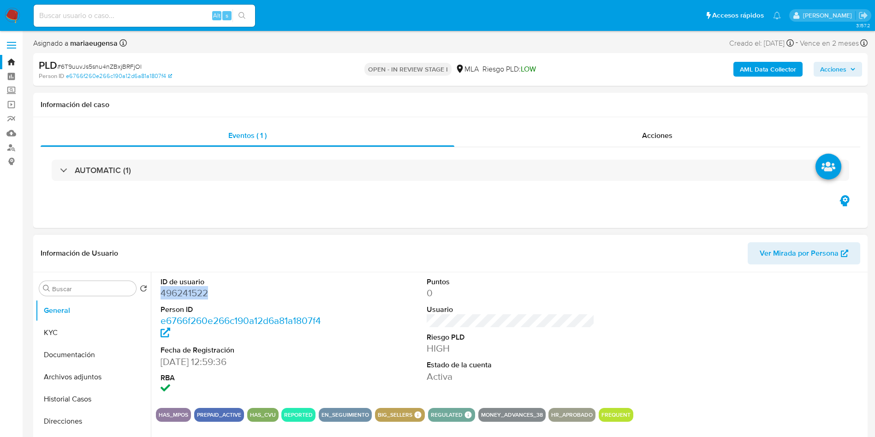
click at [176, 290] on dd "496241522" at bounding box center [244, 292] width 168 height 13
